Goal: Register for event/course

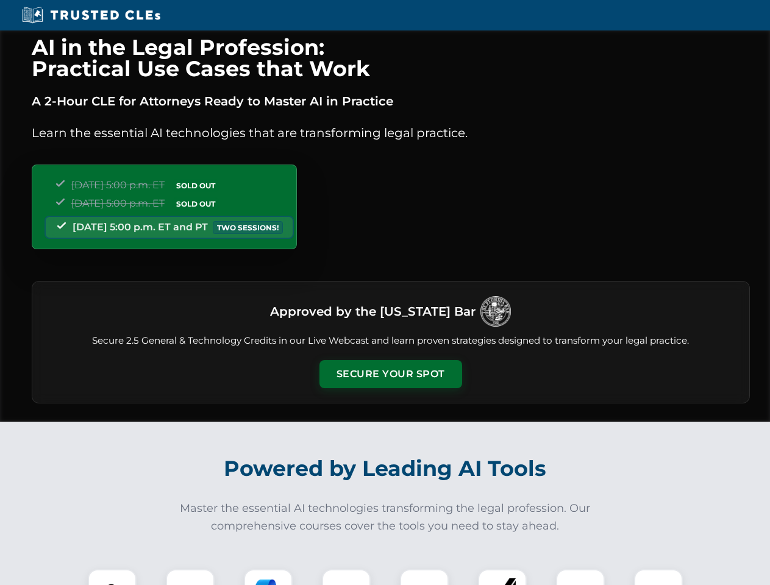
click at [390, 374] on button "Secure Your Spot" at bounding box center [391, 374] width 143 height 28
click at [112, 578] on img at bounding box center [112, 593] width 35 height 35
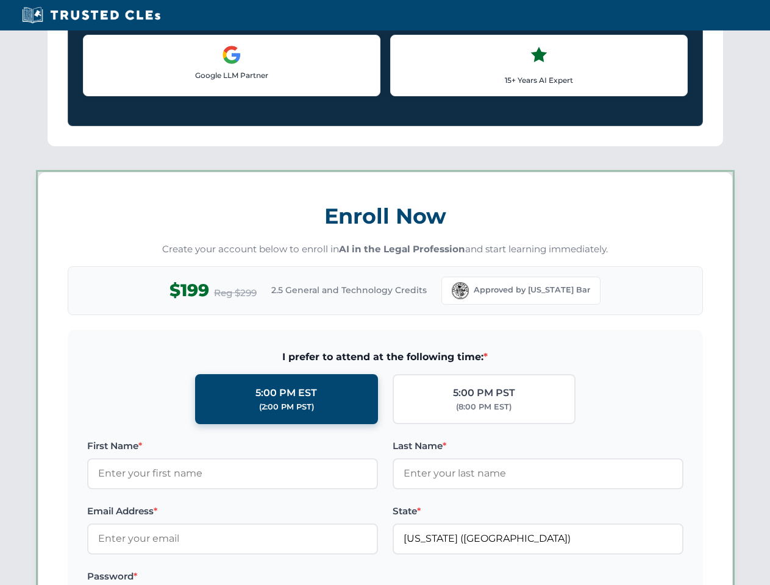
click at [268, 578] on label "Password *" at bounding box center [232, 577] width 291 height 15
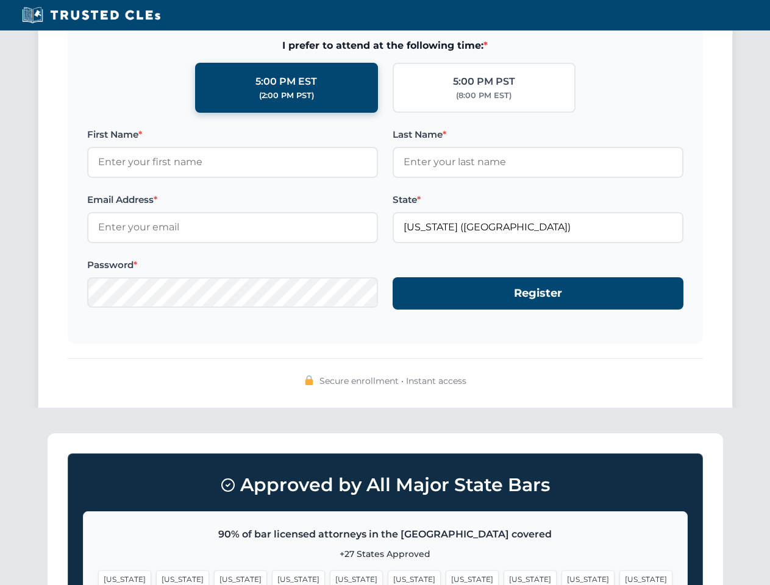
click at [562, 578] on span "[US_STATE]" at bounding box center [588, 580] width 53 height 18
